Goal: Go to known website: Access a specific website the user already knows

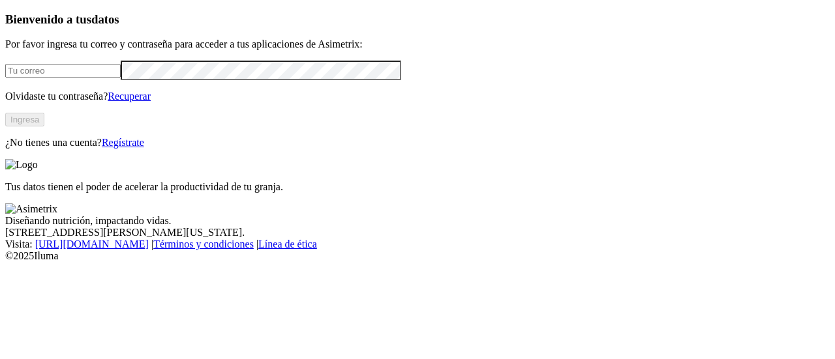
click at [119, 78] on input "email" at bounding box center [62, 71] width 115 height 14
type input "[PERSON_NAME][EMAIL_ADDRESS][PERSON_NAME][DOMAIN_NAME]"
click at [44, 126] on button "Ingresa" at bounding box center [24, 120] width 39 height 14
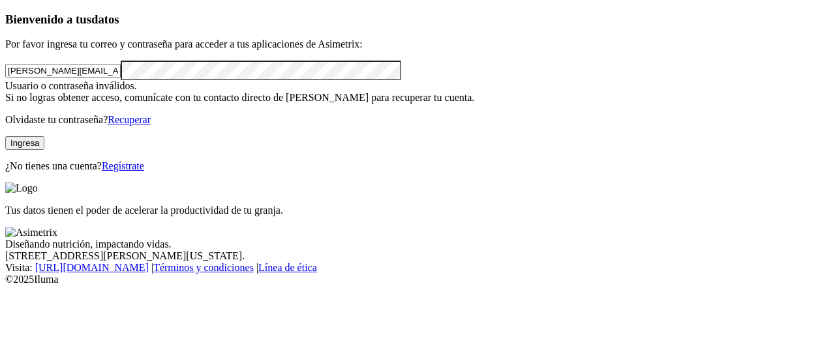
click input "submit" at bounding box center [0, 0] width 0 height 0
